Goal: Task Accomplishment & Management: Manage account settings

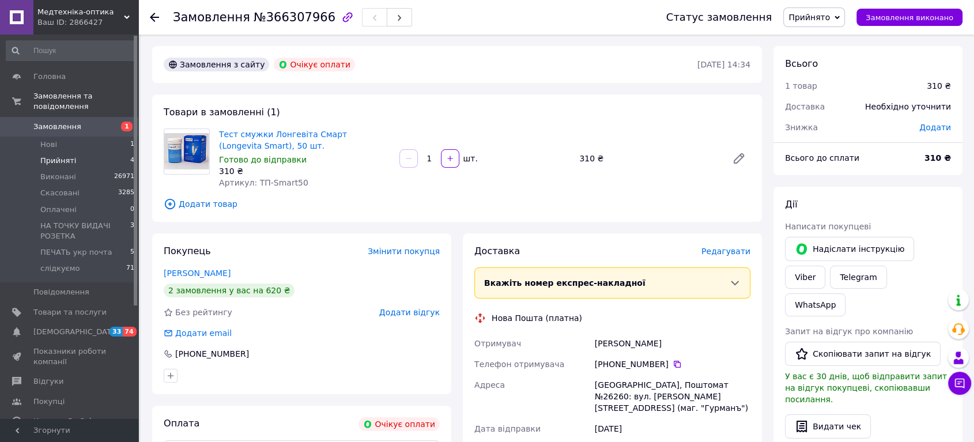
click at [62, 156] on span "Прийняті" at bounding box center [58, 161] width 36 height 10
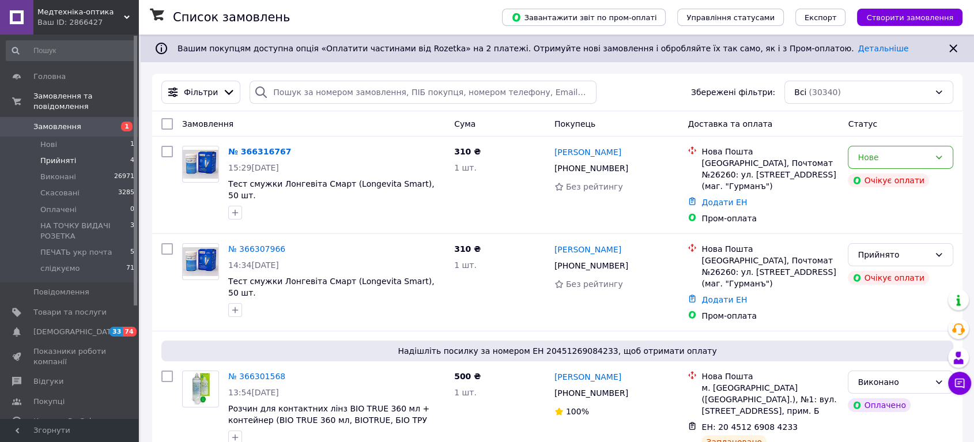
click at [69, 156] on span "Прийняті" at bounding box center [58, 161] width 36 height 10
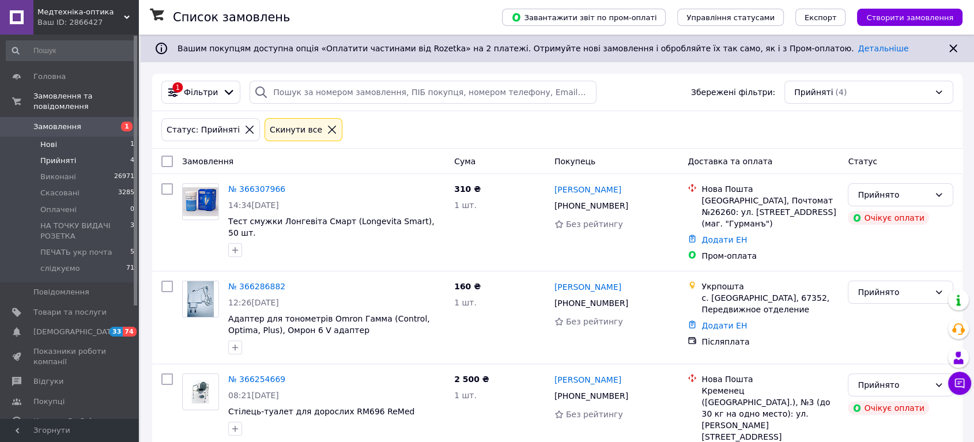
click at [66, 137] on li "Нові 1" at bounding box center [70, 145] width 141 height 16
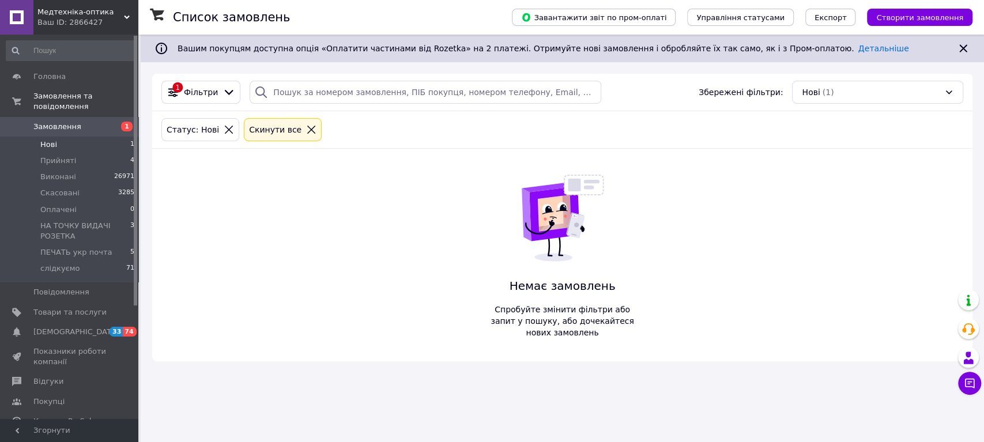
click at [82, 137] on li "Нові 1" at bounding box center [70, 145] width 141 height 16
click at [62, 156] on span "Прийняті" at bounding box center [58, 161] width 36 height 10
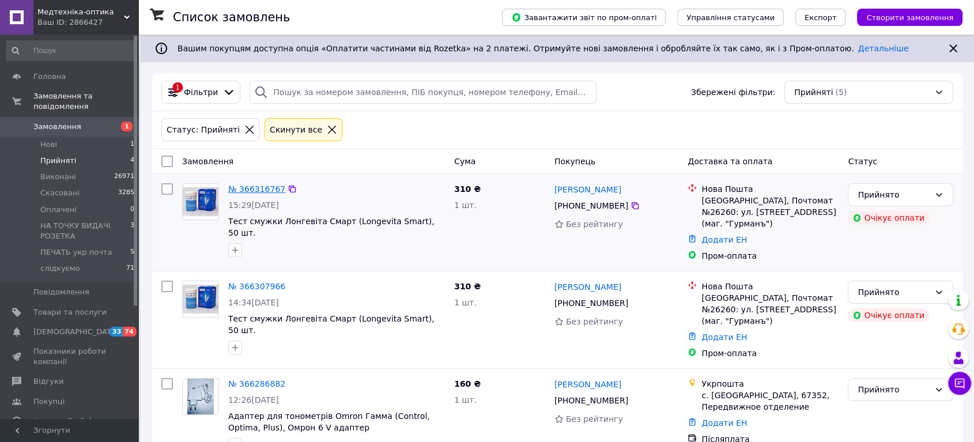
click at [265, 187] on link "№ 366316767" at bounding box center [256, 188] width 57 height 9
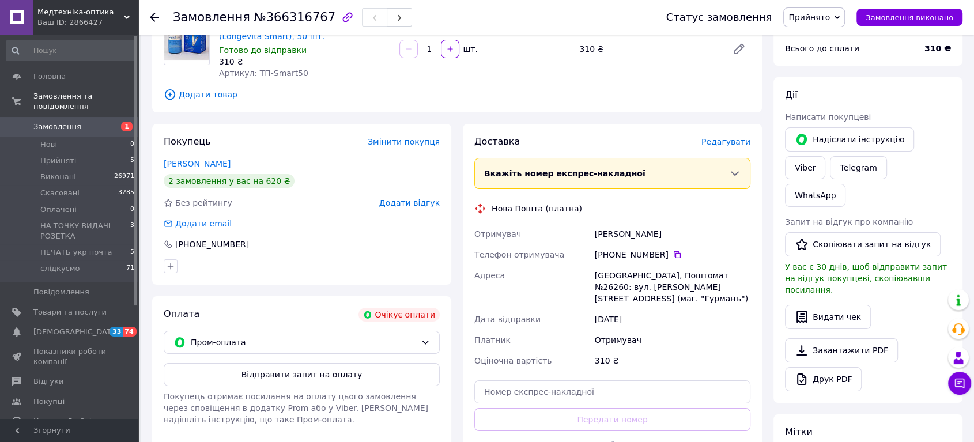
scroll to position [128, 0]
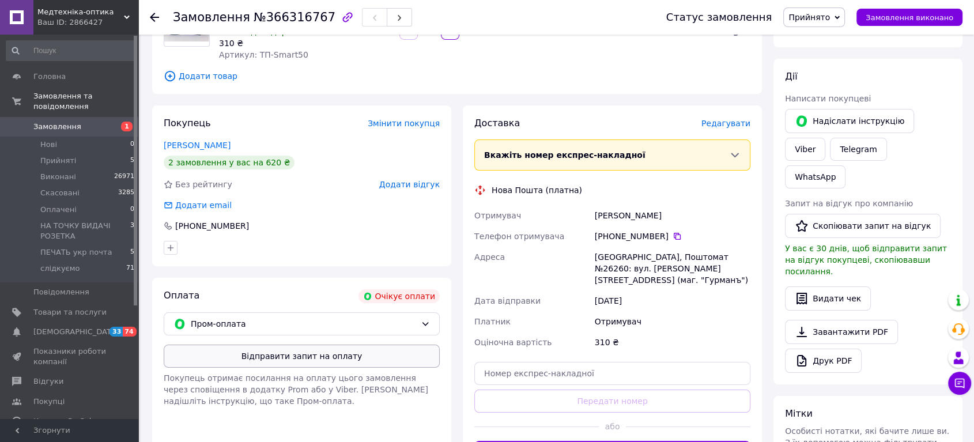
click at [306, 352] on button "Відправити запит на оплату" at bounding box center [302, 356] width 276 height 23
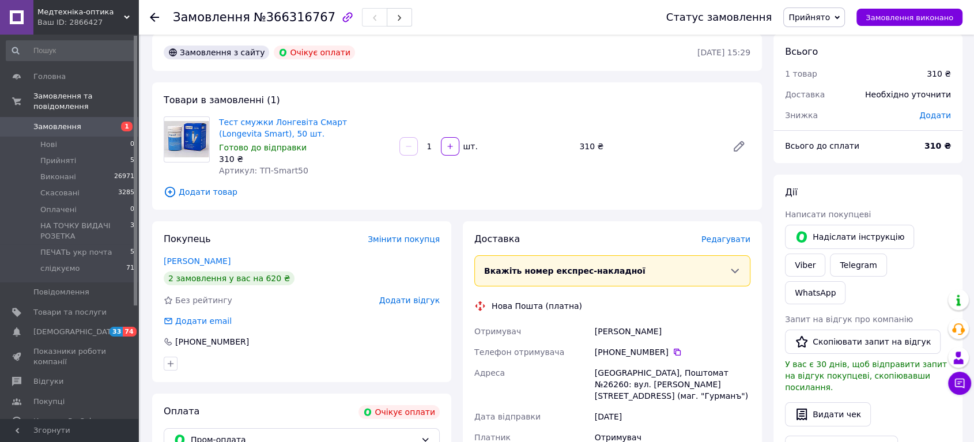
scroll to position [0, 0]
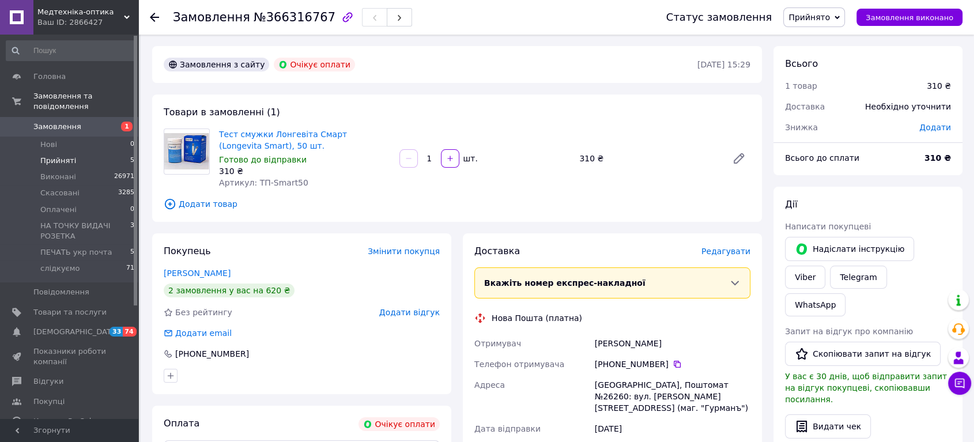
click at [62, 156] on span "Прийняті" at bounding box center [58, 161] width 36 height 10
